Goal: Information Seeking & Learning: Learn about a topic

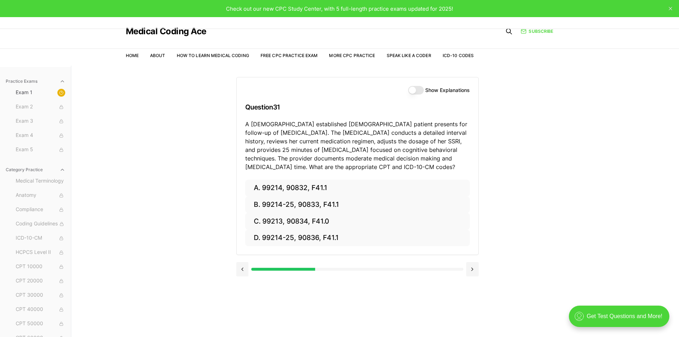
scroll to position [66, 0]
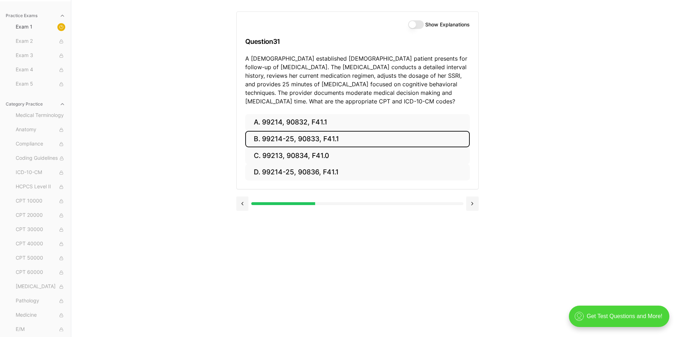
click at [281, 139] on button "B. 99214-25, 90833, F41.1" at bounding box center [357, 139] width 224 height 17
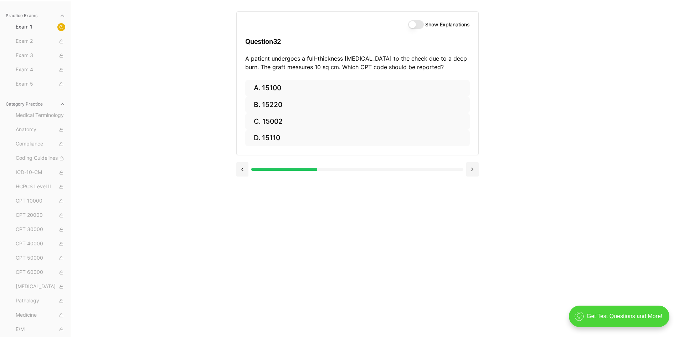
click at [412, 26] on button "Show Explanations" at bounding box center [416, 24] width 16 height 9
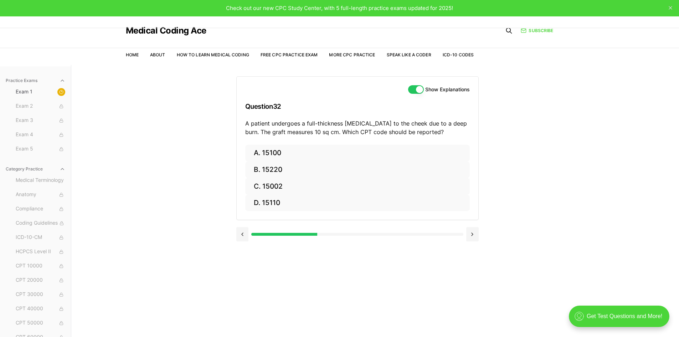
scroll to position [0, 0]
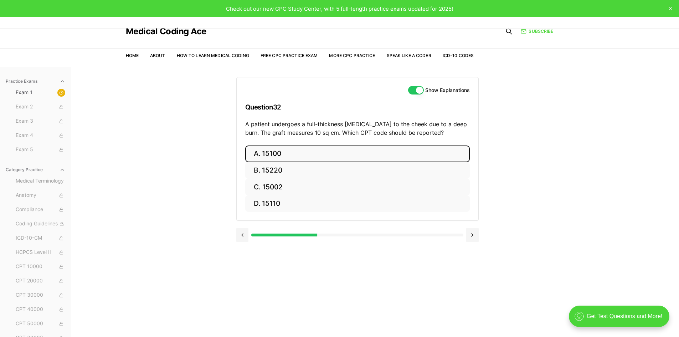
click at [294, 152] on button "A. 15100" at bounding box center [357, 153] width 224 height 17
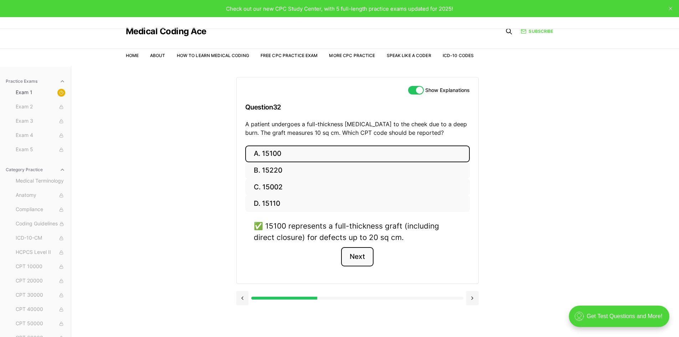
click at [359, 253] on button "Next" at bounding box center [357, 256] width 32 height 19
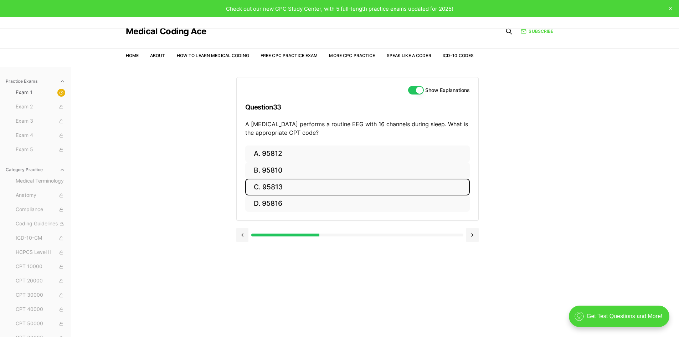
click at [276, 186] on button "C. 95813" at bounding box center [357, 186] width 224 height 17
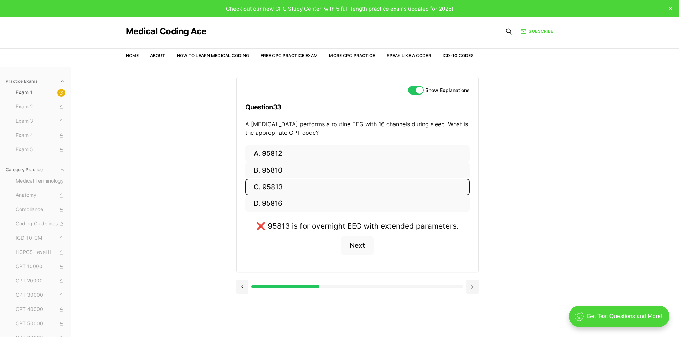
click at [276, 186] on button "C. 95813" at bounding box center [357, 186] width 224 height 17
click at [276, 203] on button "D. 95816" at bounding box center [357, 203] width 224 height 17
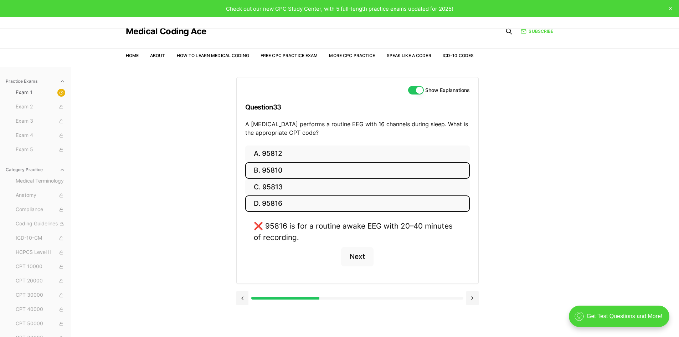
click at [275, 172] on button "B. 95810" at bounding box center [357, 170] width 224 height 17
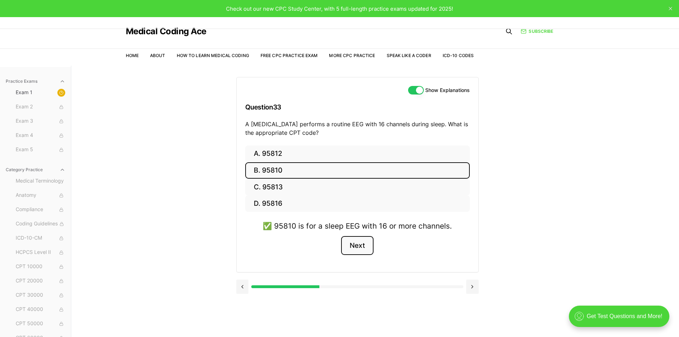
click at [353, 255] on button "Next" at bounding box center [357, 245] width 32 height 19
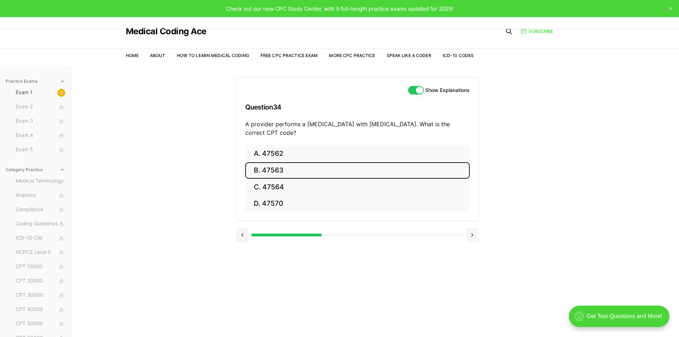
click at [297, 171] on button "B. 47563" at bounding box center [357, 170] width 224 height 17
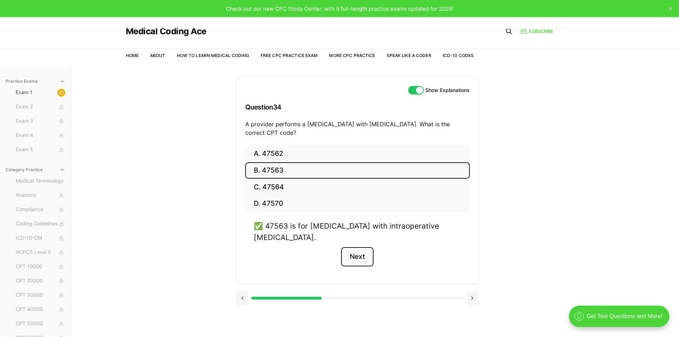
click at [364, 256] on button "Next" at bounding box center [357, 256] width 32 height 19
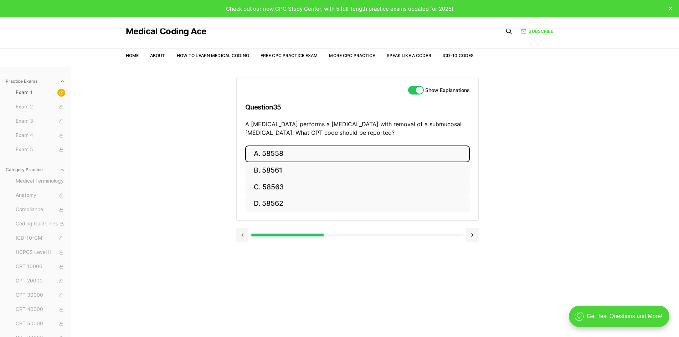
click at [283, 151] on button "A. 58558" at bounding box center [357, 153] width 224 height 17
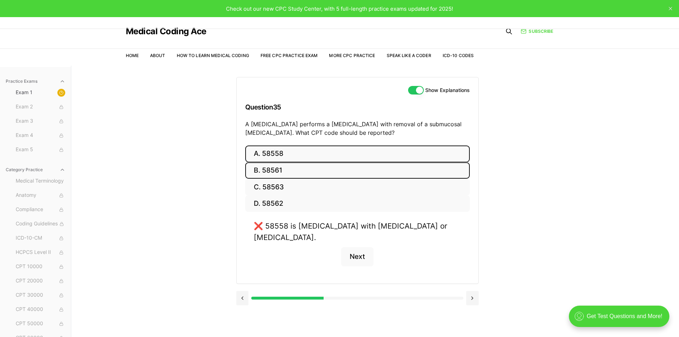
click at [283, 169] on button "B. 58561" at bounding box center [357, 170] width 224 height 17
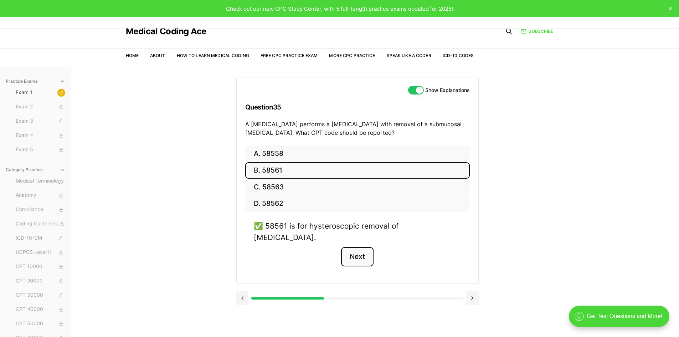
click at [353, 250] on button "Next" at bounding box center [357, 256] width 32 height 19
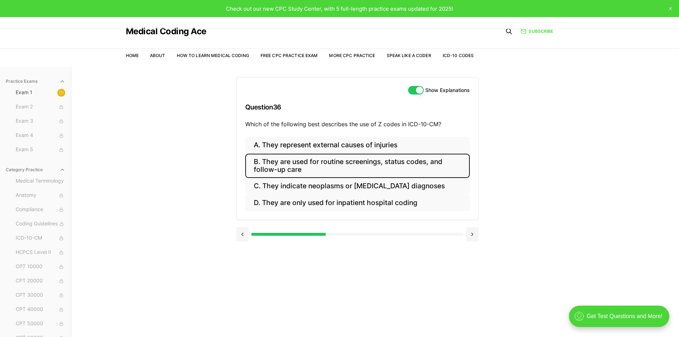
click at [377, 170] on button "B. They are used for routine screenings, status codes, and follow-up care" at bounding box center [357, 166] width 224 height 24
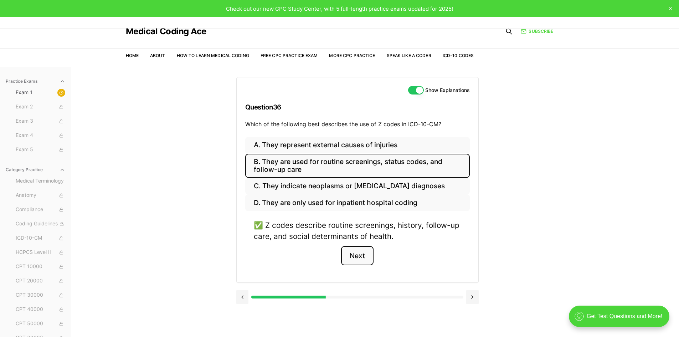
click at [355, 258] on button "Next" at bounding box center [357, 255] width 32 height 19
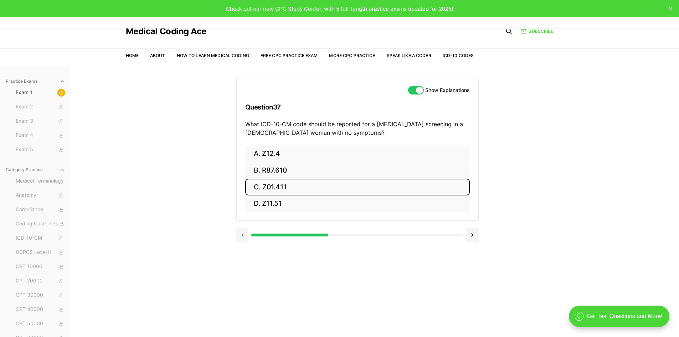
click at [275, 187] on button "C. Z01.411" at bounding box center [357, 186] width 224 height 17
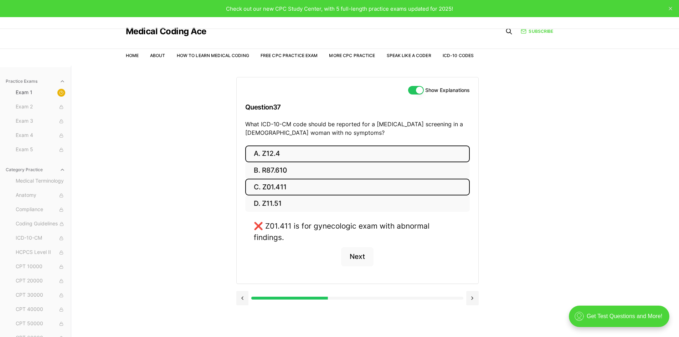
click at [290, 155] on button "A. Z12.4" at bounding box center [357, 153] width 224 height 17
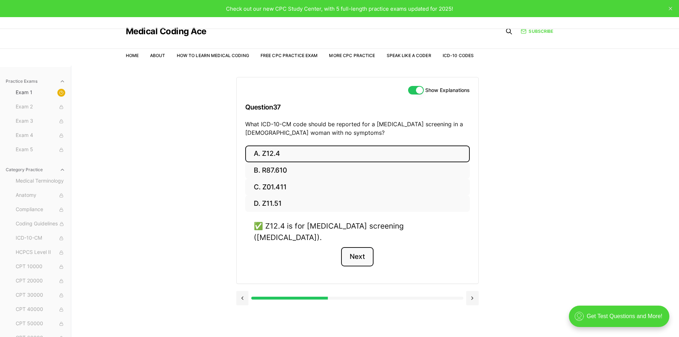
click at [346, 247] on button "Next" at bounding box center [357, 256] width 32 height 19
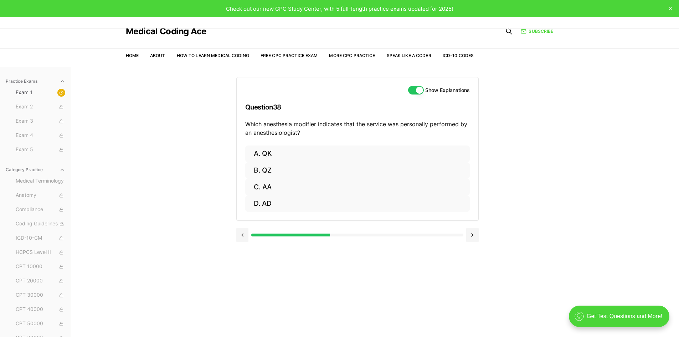
click at [177, 119] on div "Practice Exams Exam 1 Exam 2 Exam 3 Exam 4 Exam 5 Category Practice Medical Ter…" at bounding box center [339, 234] width 679 height 337
click at [280, 188] on button "C. AA" at bounding box center [357, 186] width 224 height 17
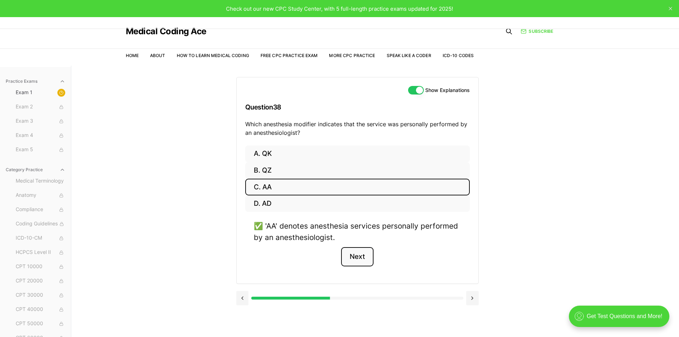
click at [360, 260] on button "Next" at bounding box center [357, 256] width 32 height 19
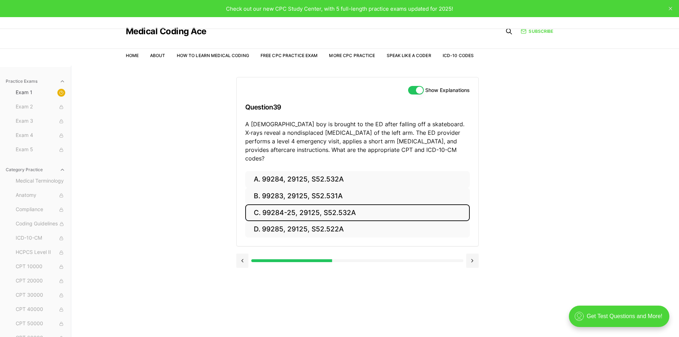
click at [273, 207] on button "C. 99284-25, 29125, S52.532A" at bounding box center [357, 212] width 224 height 17
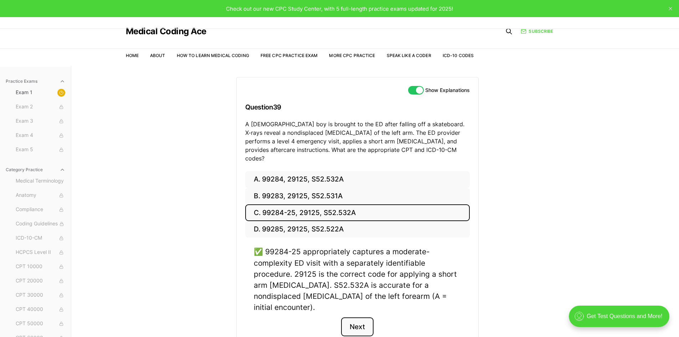
click at [362, 317] on button "Next" at bounding box center [357, 326] width 32 height 19
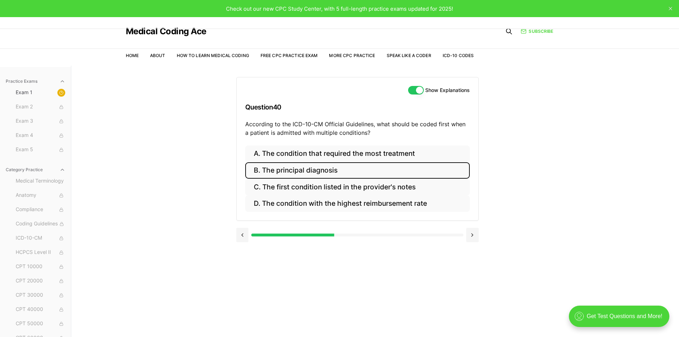
click at [312, 170] on button "B. The principal diagnosis" at bounding box center [357, 170] width 224 height 17
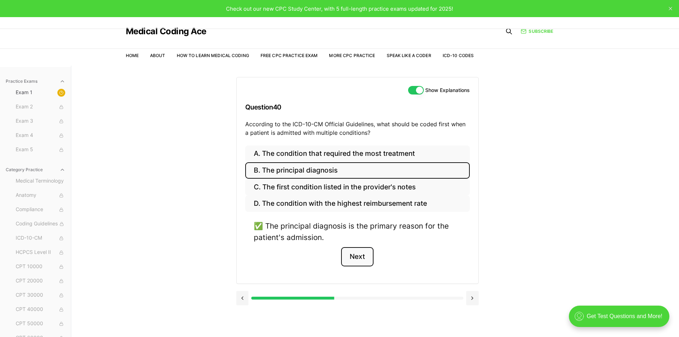
click at [353, 257] on button "Next" at bounding box center [357, 256] width 32 height 19
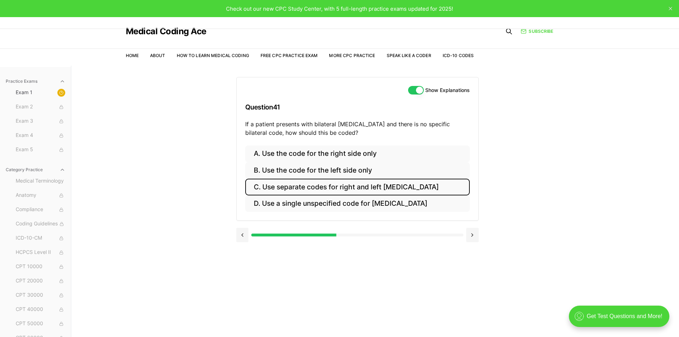
click at [316, 190] on button "C. Use separate codes for right and left [MEDICAL_DATA]" at bounding box center [357, 186] width 224 height 17
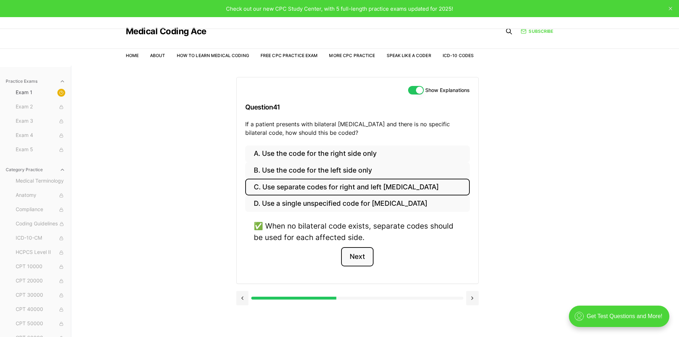
click at [352, 257] on button "Next" at bounding box center [357, 256] width 32 height 19
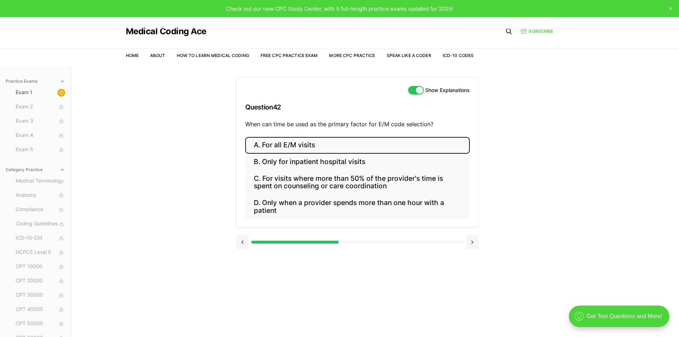
click at [300, 148] on button "A. For all E/M visits" at bounding box center [357, 145] width 224 height 17
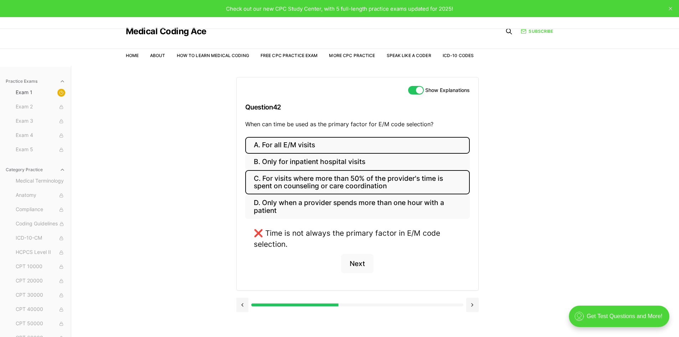
click at [308, 187] on button "C. For visits where more than 50% of the provider's time is spent on counseling…" at bounding box center [357, 182] width 224 height 24
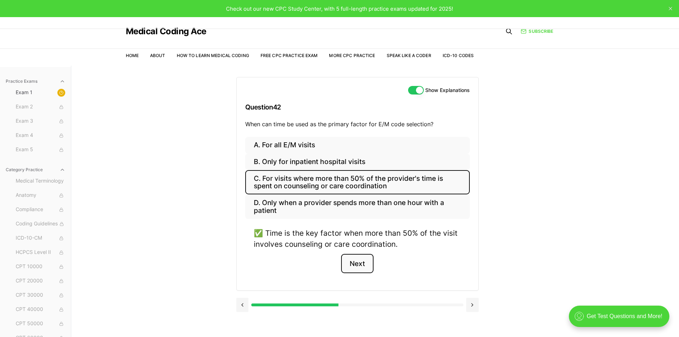
click at [358, 266] on button "Next" at bounding box center [357, 263] width 32 height 19
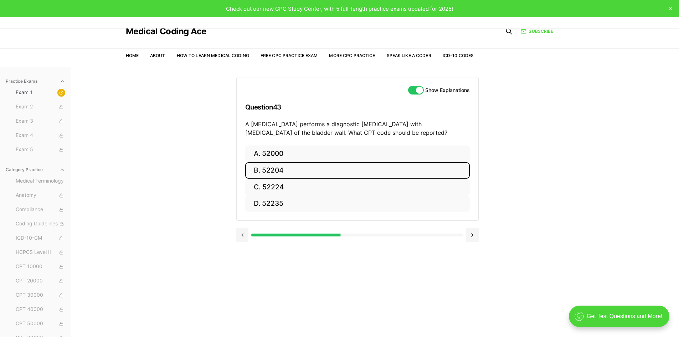
click at [262, 166] on button "B. 52204" at bounding box center [357, 170] width 224 height 17
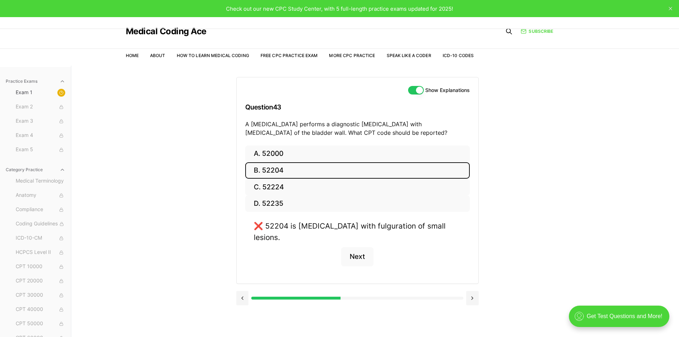
click at [262, 166] on button "B. 52204" at bounding box center [357, 170] width 224 height 17
click at [316, 155] on button "A. 52000" at bounding box center [357, 153] width 224 height 17
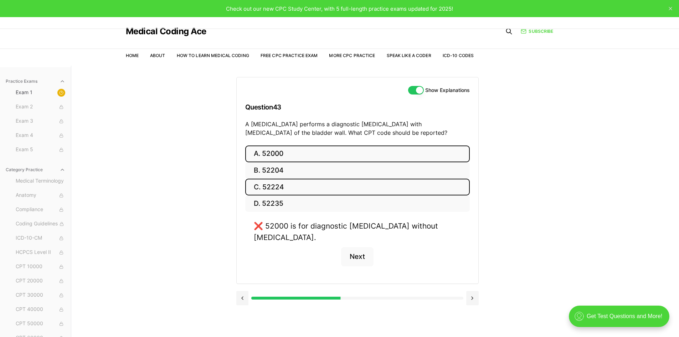
click at [314, 186] on button "C. 52224" at bounding box center [357, 186] width 224 height 17
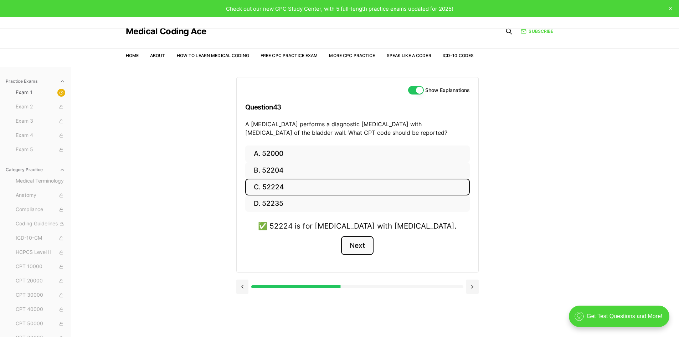
click at [350, 247] on button "Next" at bounding box center [357, 245] width 32 height 19
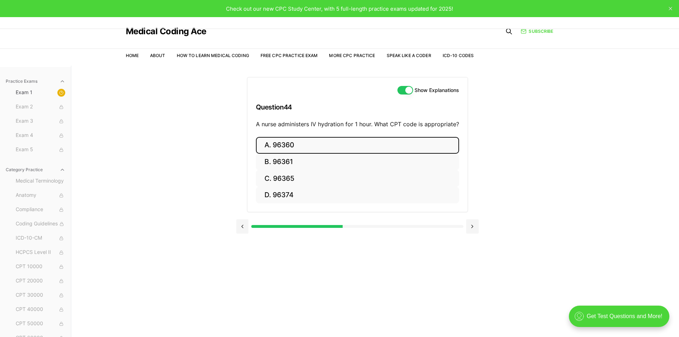
click at [291, 148] on button "A. 96360" at bounding box center [357, 145] width 203 height 17
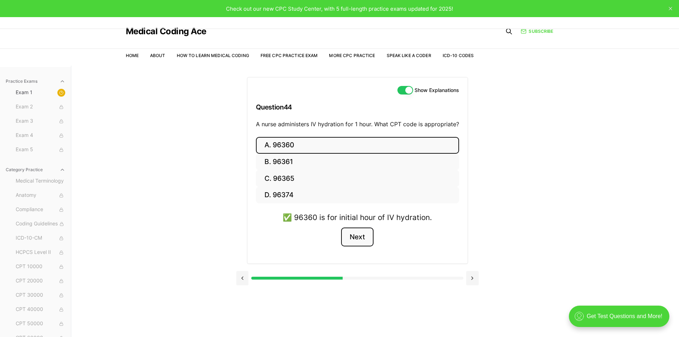
click at [353, 242] on button "Next" at bounding box center [357, 236] width 32 height 19
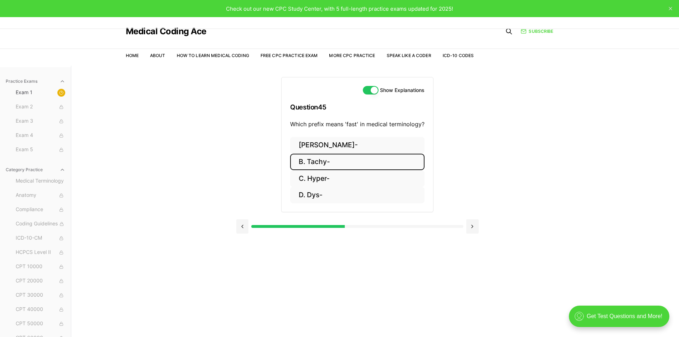
click at [320, 163] on button "B. Tachy-" at bounding box center [357, 162] width 134 height 17
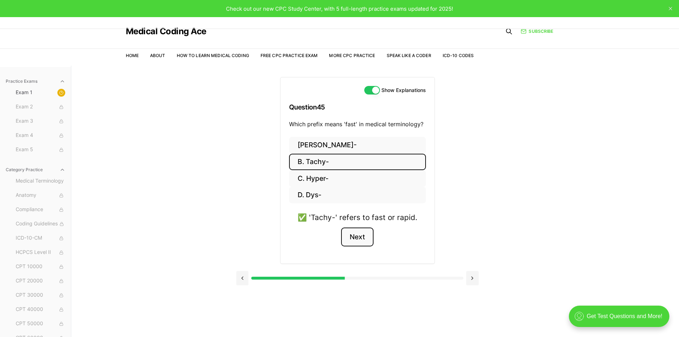
click at [360, 238] on button "Next" at bounding box center [357, 236] width 32 height 19
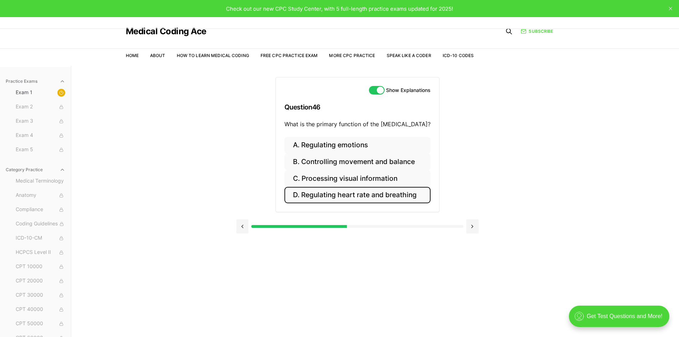
click at [355, 198] on button "D. Regulating heart rate and breathing" at bounding box center [357, 195] width 146 height 17
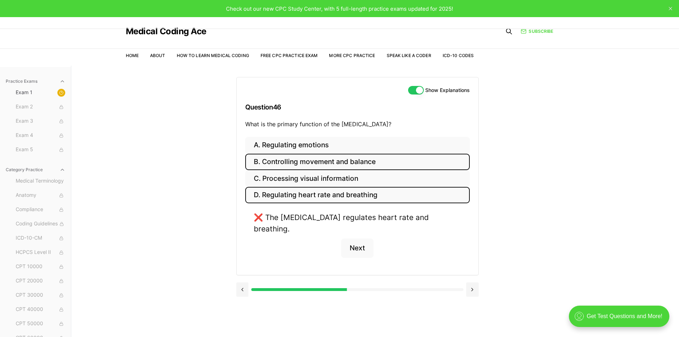
click at [351, 164] on button "B. Controlling movement and balance" at bounding box center [357, 162] width 224 height 17
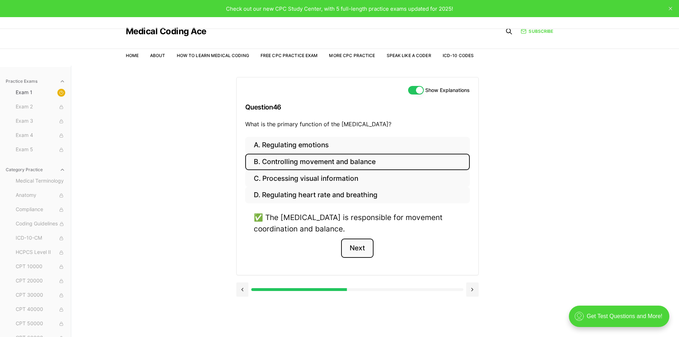
click at [358, 252] on button "Next" at bounding box center [357, 247] width 32 height 19
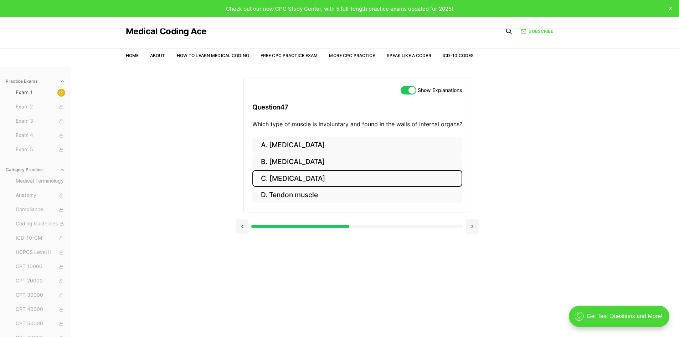
click at [313, 173] on button "C. [MEDICAL_DATA]" at bounding box center [357, 178] width 210 height 17
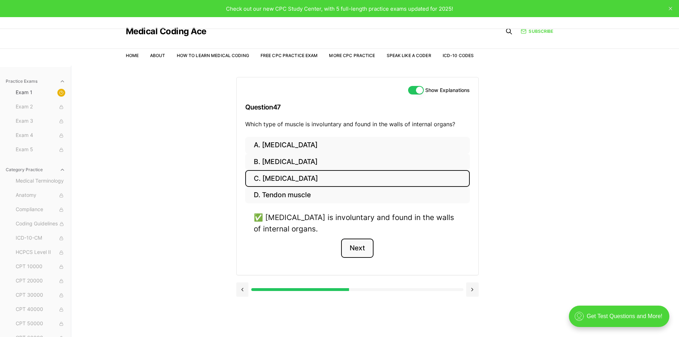
click at [362, 248] on button "Next" at bounding box center [357, 247] width 32 height 19
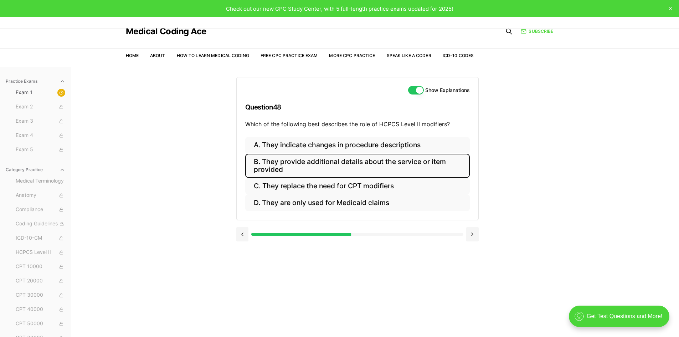
click at [343, 165] on button "B. They provide additional details about the service or item provided" at bounding box center [357, 166] width 224 height 24
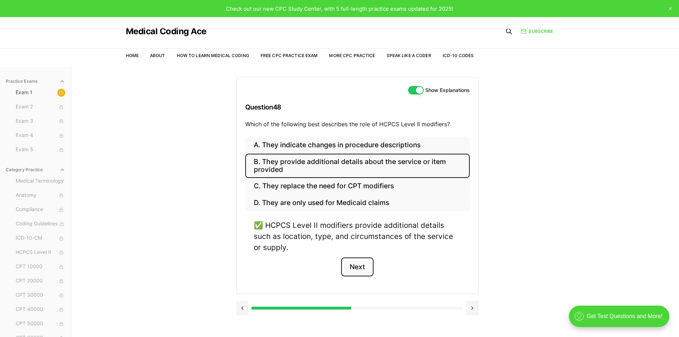
click at [354, 268] on button "Next" at bounding box center [357, 266] width 32 height 19
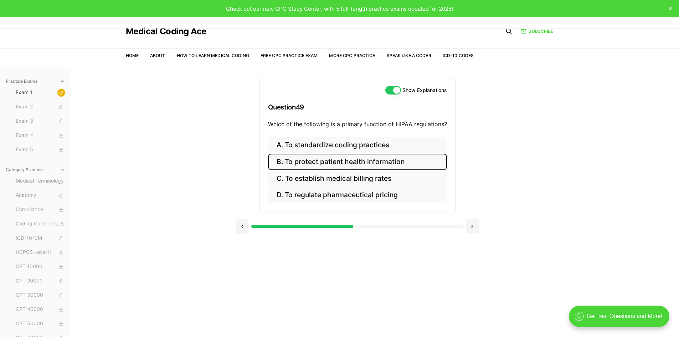
click at [388, 164] on button "B. To protect patient health information" at bounding box center [357, 162] width 179 height 17
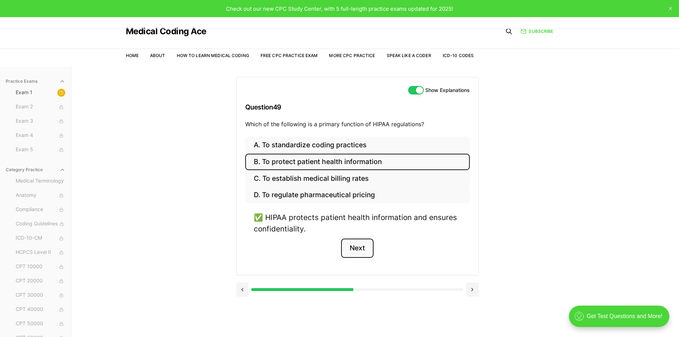
click at [364, 247] on button "Next" at bounding box center [357, 247] width 32 height 19
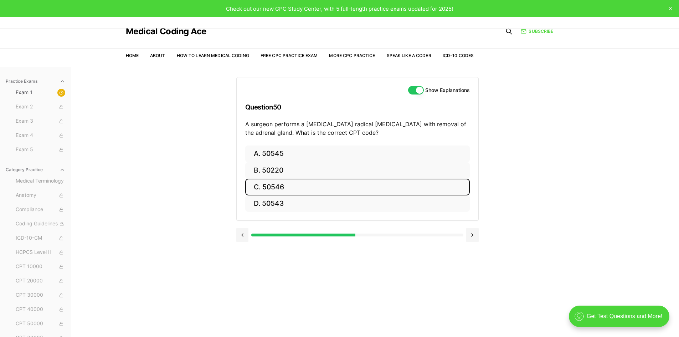
click at [294, 187] on button "C. 50546" at bounding box center [357, 186] width 224 height 17
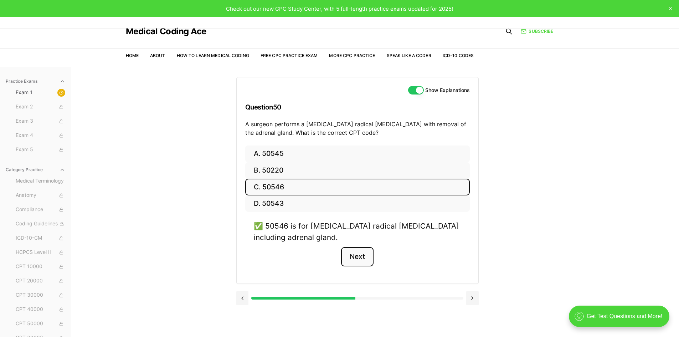
click at [362, 262] on button "Next" at bounding box center [357, 256] width 32 height 19
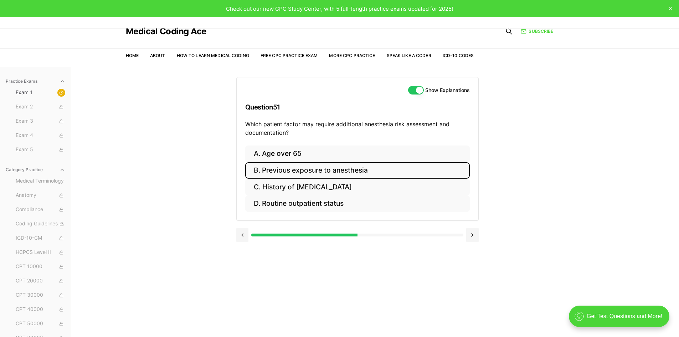
click at [331, 170] on button "B. Previous exposure to anesthesia" at bounding box center [357, 170] width 224 height 17
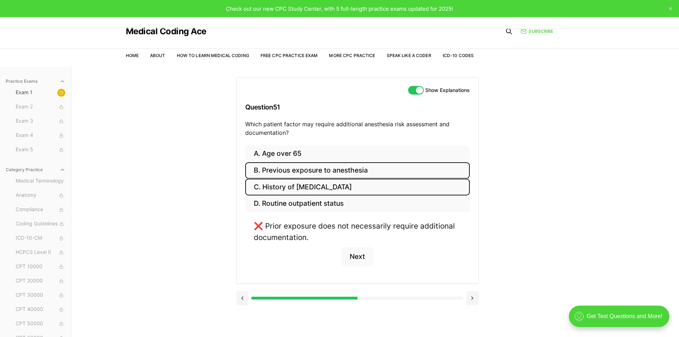
click at [331, 188] on button "C. History of [MEDICAL_DATA]" at bounding box center [357, 186] width 224 height 17
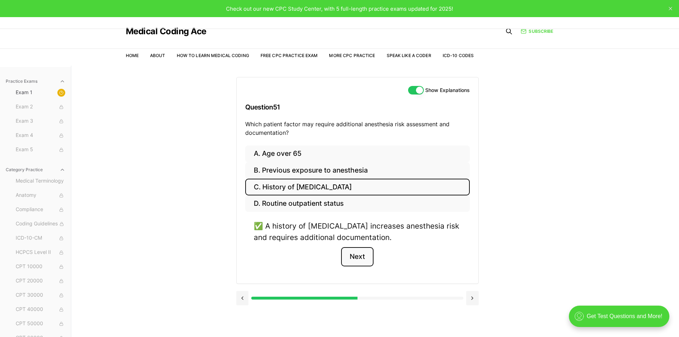
click at [352, 258] on button "Next" at bounding box center [357, 256] width 32 height 19
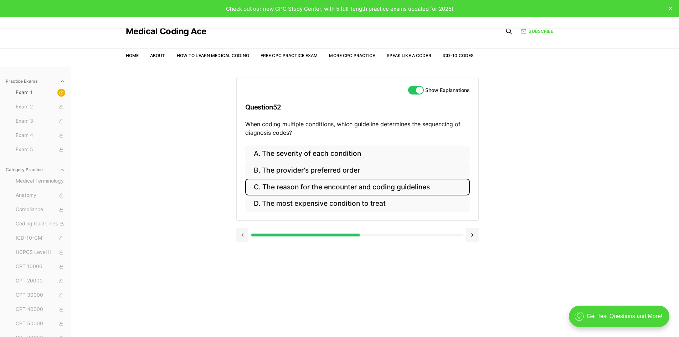
click at [356, 188] on button "C. The reason for the encounter and coding guidelines" at bounding box center [357, 186] width 224 height 17
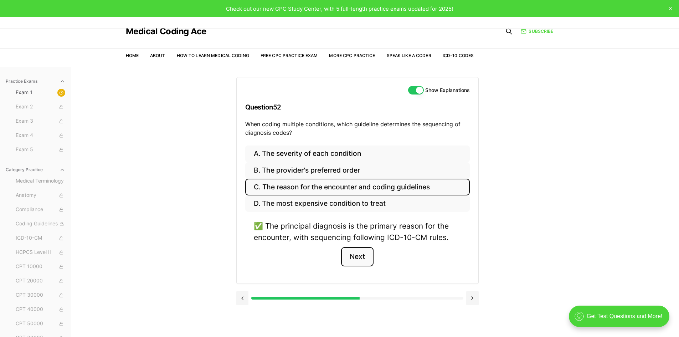
click at [356, 254] on button "Next" at bounding box center [357, 256] width 32 height 19
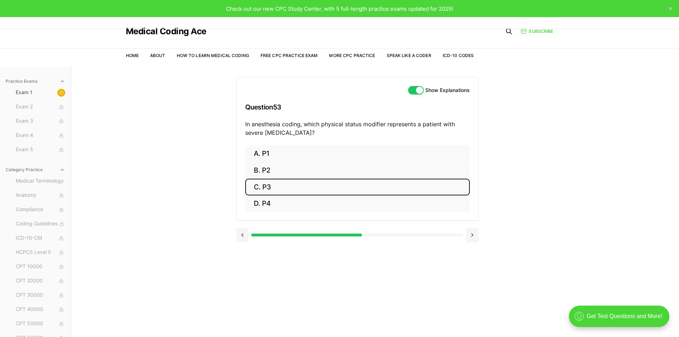
click at [288, 185] on button "C. P3" at bounding box center [357, 186] width 224 height 17
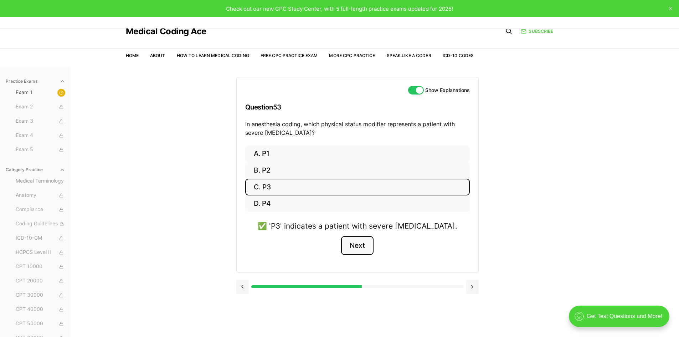
click at [366, 248] on button "Next" at bounding box center [357, 245] width 32 height 19
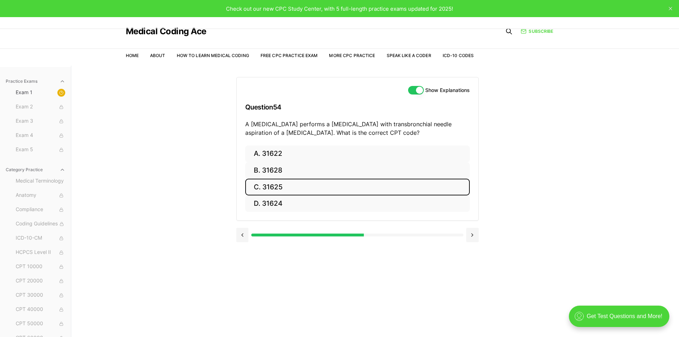
click at [289, 186] on button "C. 31625" at bounding box center [357, 186] width 224 height 17
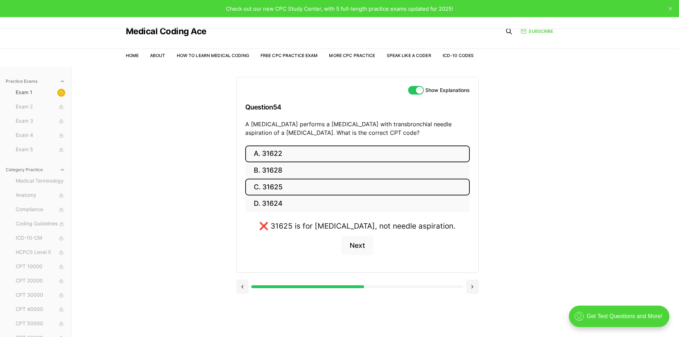
click at [354, 159] on button "A. 31622" at bounding box center [357, 153] width 224 height 17
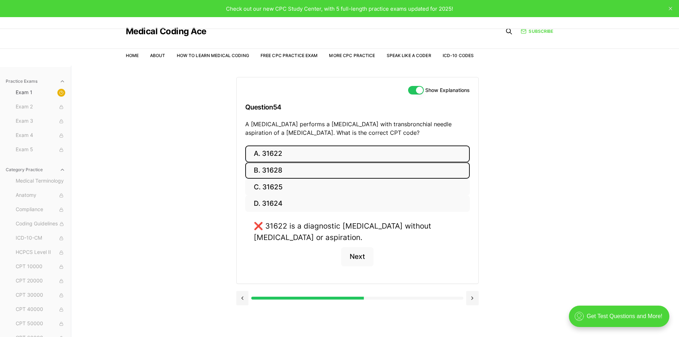
click at [355, 170] on button "B. 31628" at bounding box center [357, 170] width 224 height 17
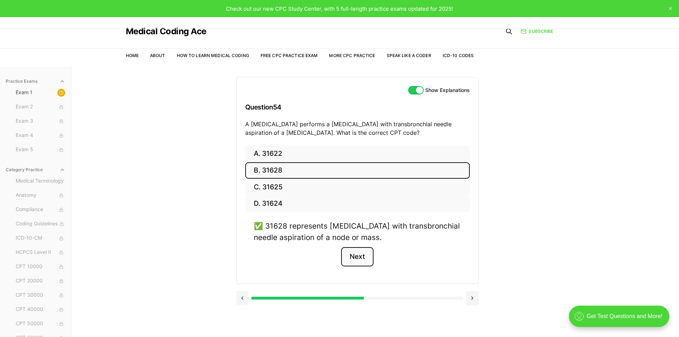
click at [362, 260] on button "Next" at bounding box center [357, 256] width 32 height 19
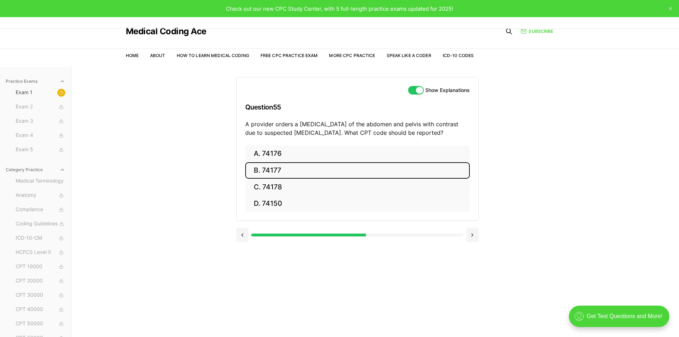
click at [286, 166] on button "B. 74177" at bounding box center [357, 170] width 224 height 17
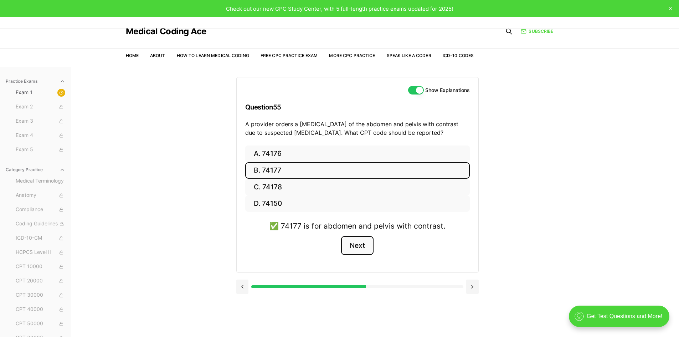
click at [357, 244] on button "Next" at bounding box center [357, 245] width 32 height 19
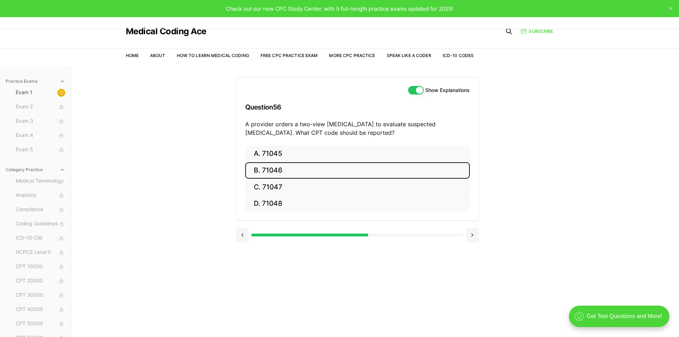
click at [274, 169] on button "B. 71046" at bounding box center [357, 170] width 224 height 17
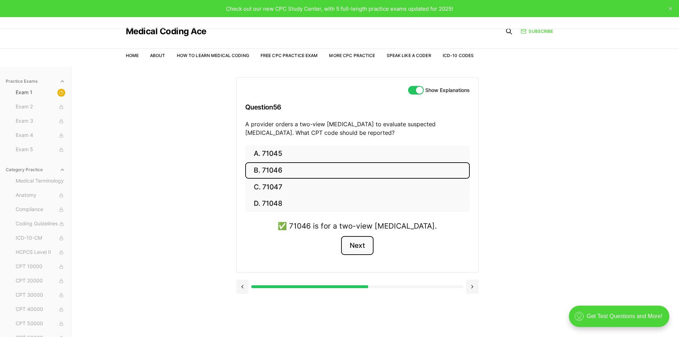
click at [360, 251] on button "Next" at bounding box center [357, 245] width 32 height 19
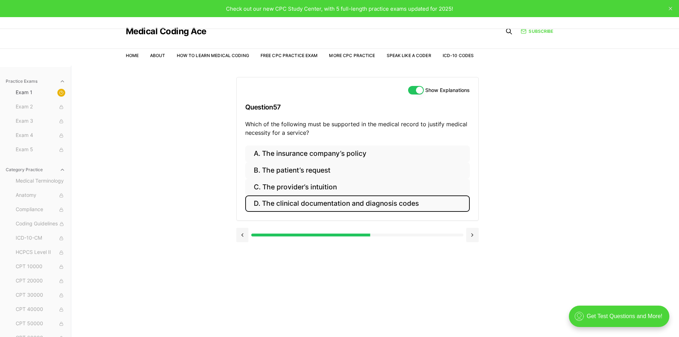
click at [314, 199] on button "D. The clinical documentation and diagnosis codes" at bounding box center [357, 203] width 224 height 17
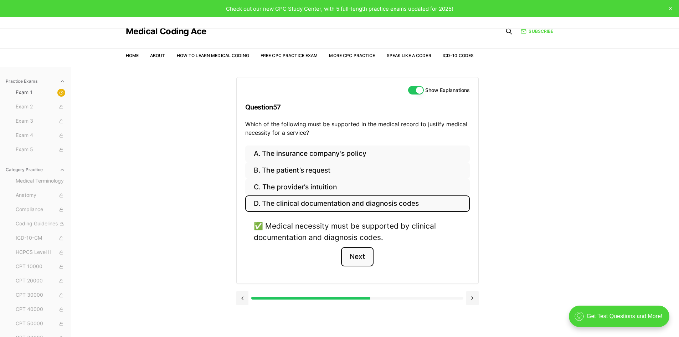
click at [360, 255] on button "Next" at bounding box center [357, 256] width 32 height 19
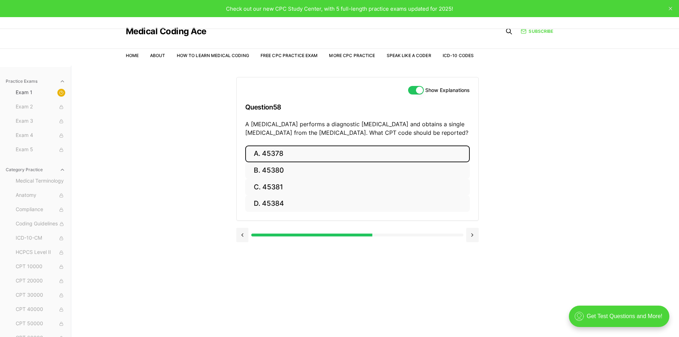
click at [277, 150] on button "A. 45378" at bounding box center [357, 153] width 224 height 17
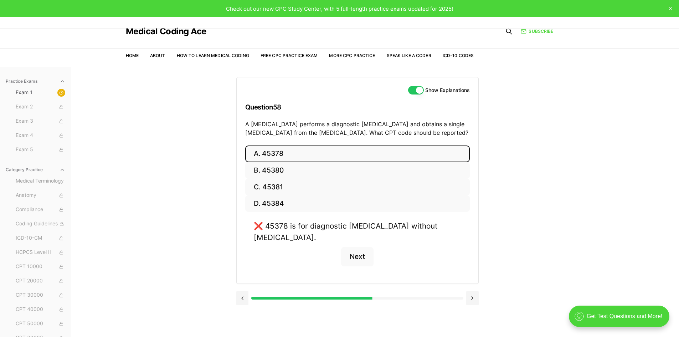
click at [277, 150] on button "A. 45378" at bounding box center [357, 153] width 224 height 17
click at [281, 172] on button "B. 45380" at bounding box center [357, 170] width 224 height 17
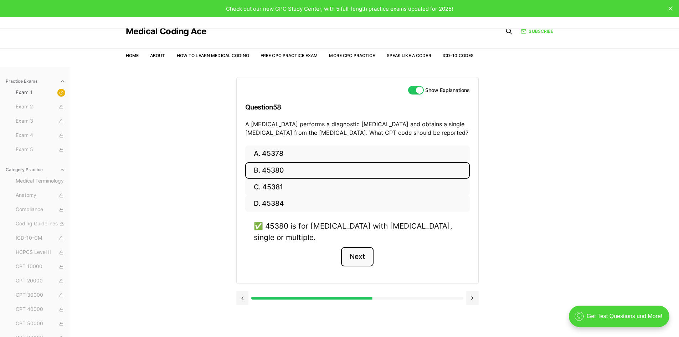
click at [349, 255] on button "Next" at bounding box center [357, 256] width 32 height 19
